Goal: Navigation & Orientation: Find specific page/section

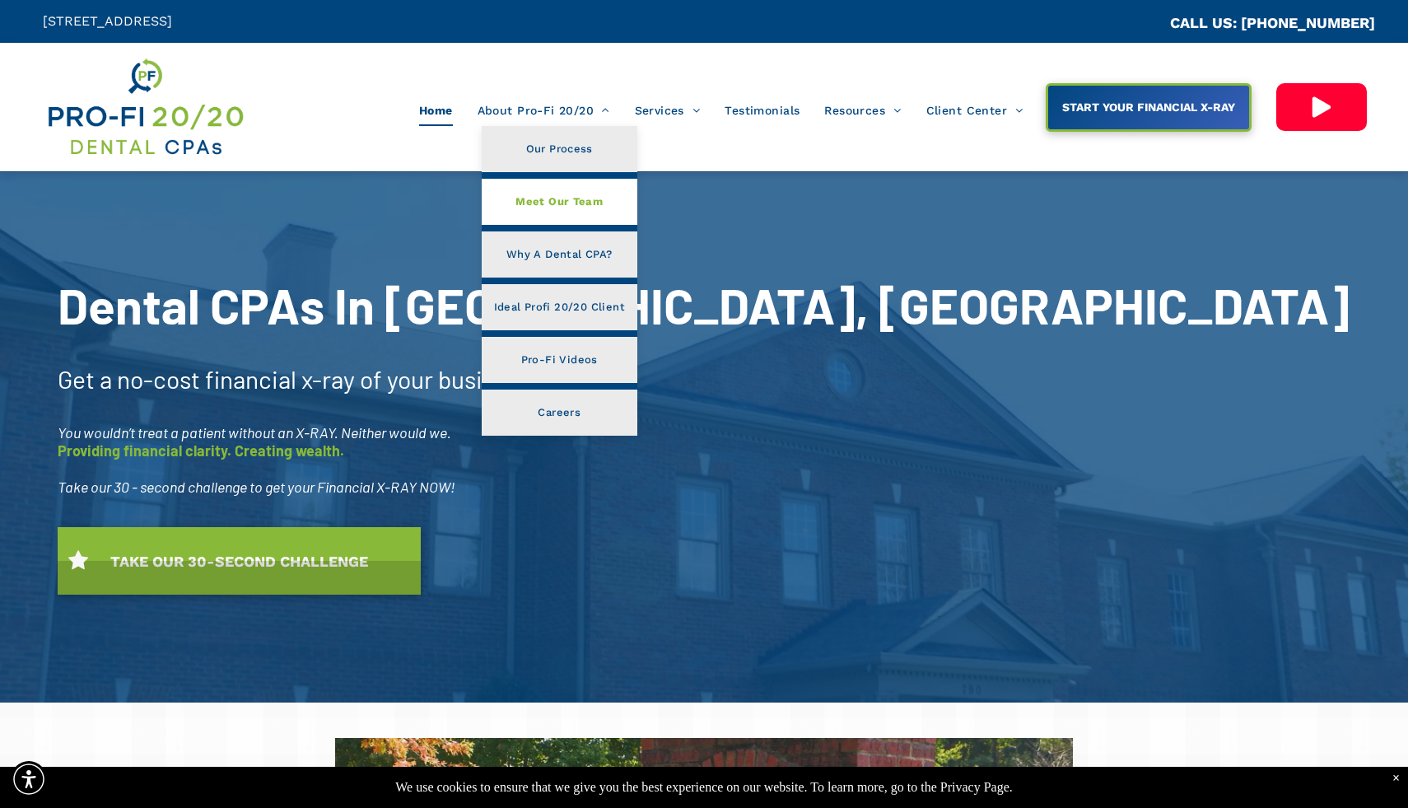
click at [575, 216] on link "Meet Our Team" at bounding box center [560, 202] width 156 height 46
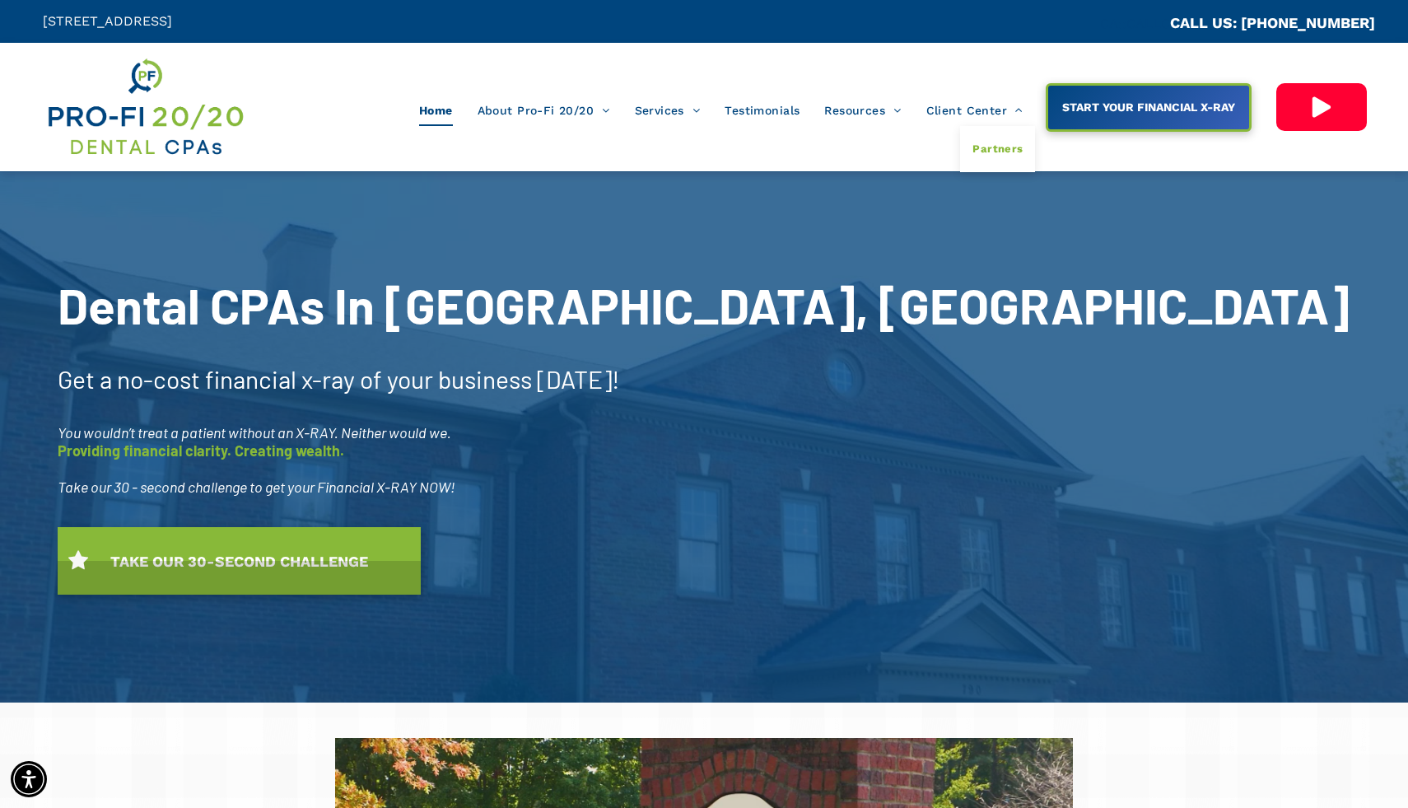
click at [989, 146] on span "Partners" at bounding box center [998, 148] width 50 height 21
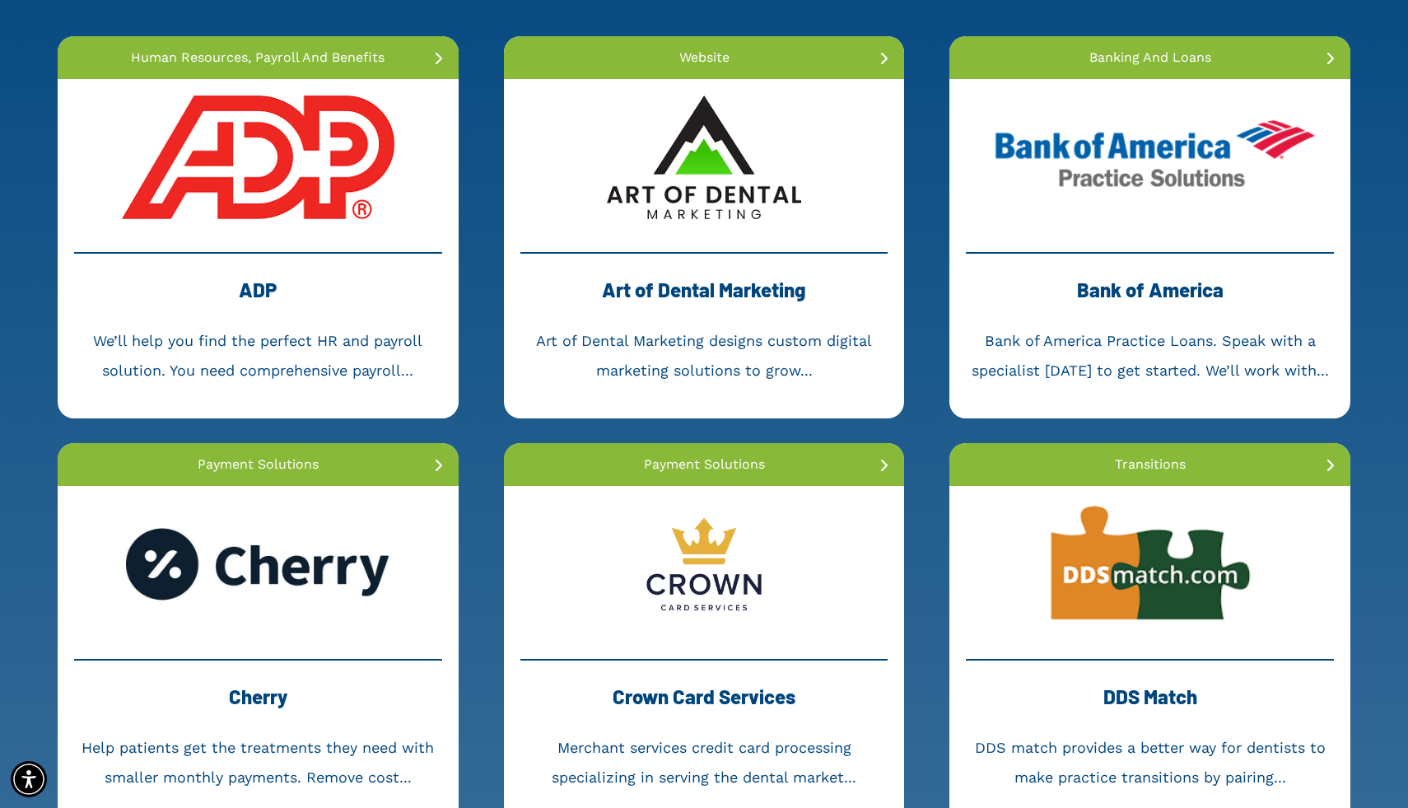
scroll to position [345, 0]
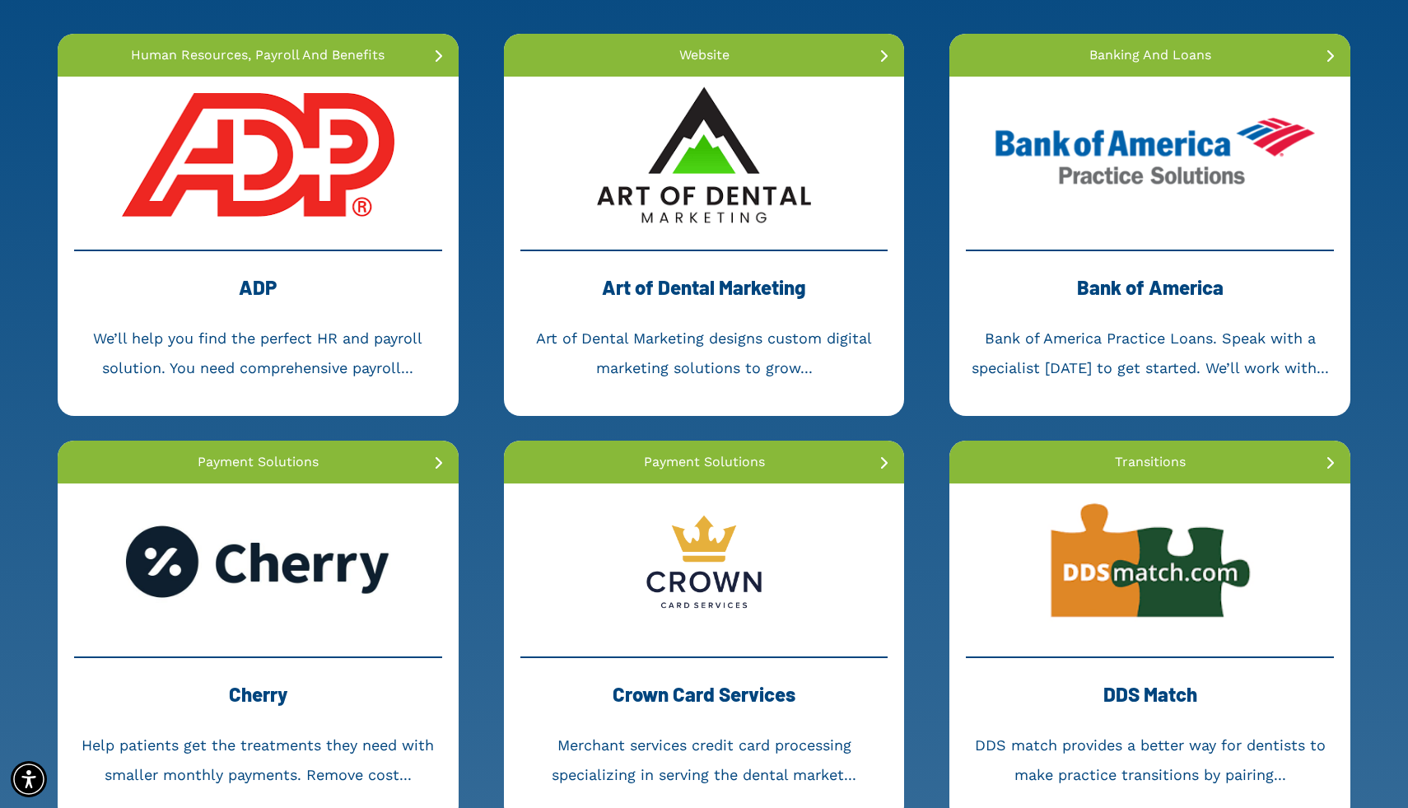
click at [695, 160] on link at bounding box center [704, 155] width 401 height 156
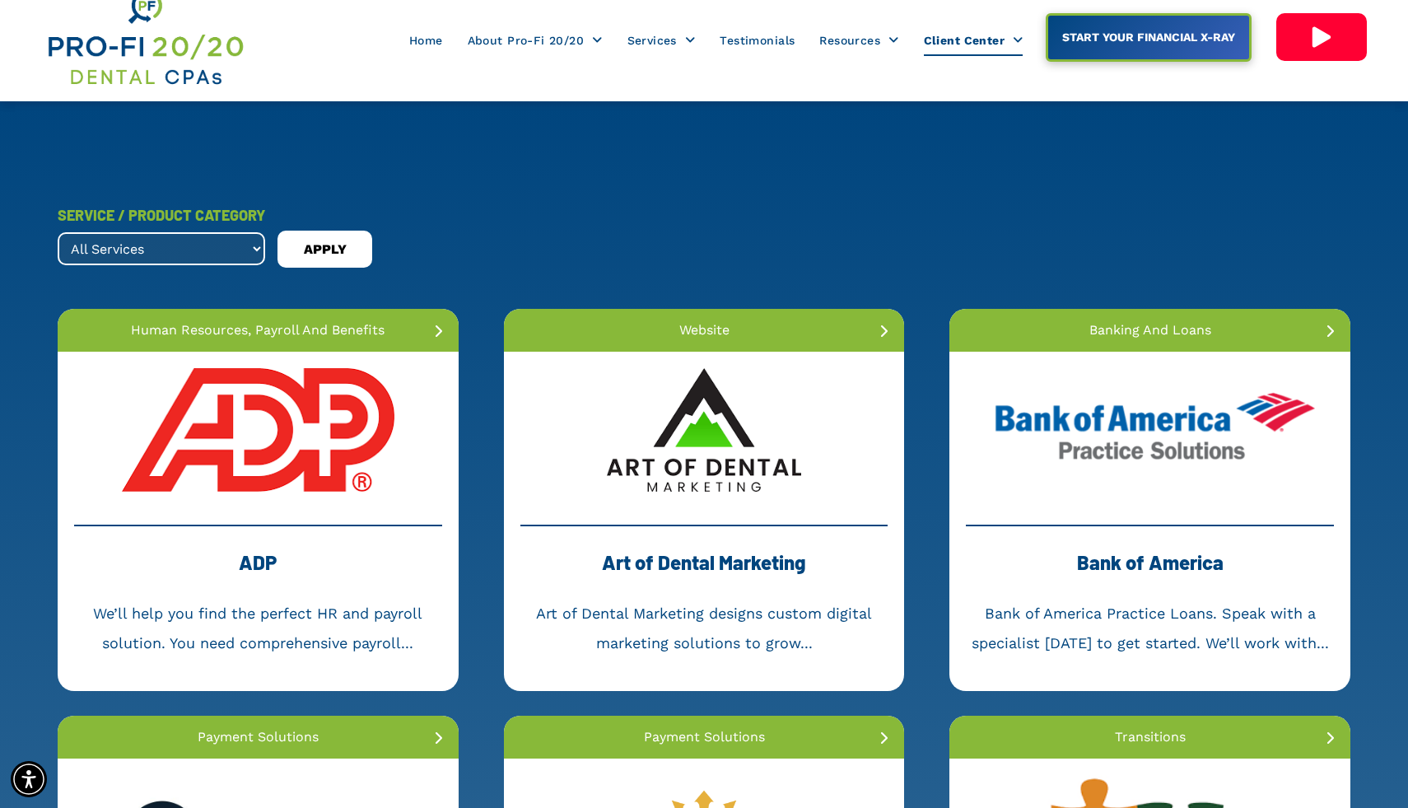
scroll to position [0, 0]
